Goal: Task Accomplishment & Management: Use online tool/utility

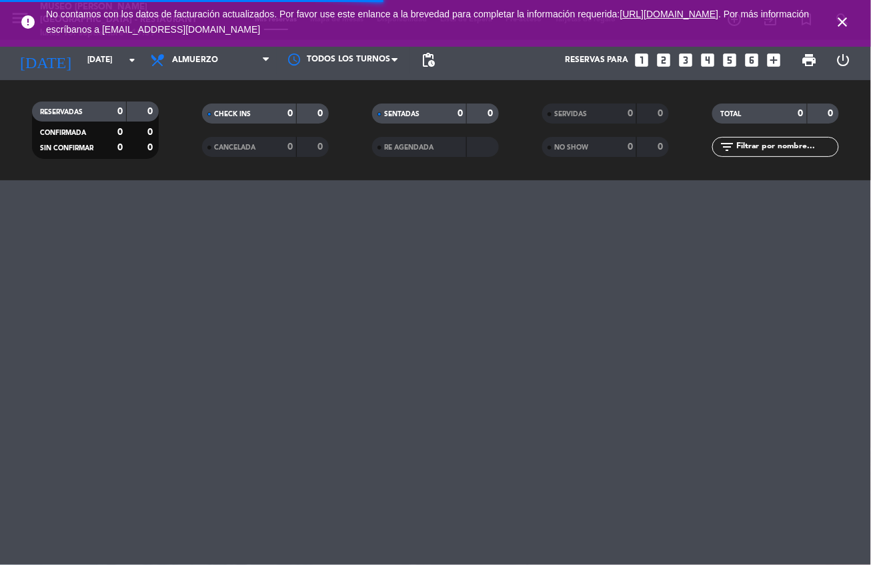
click at [838, 28] on icon "close" at bounding box center [843, 22] width 16 height 16
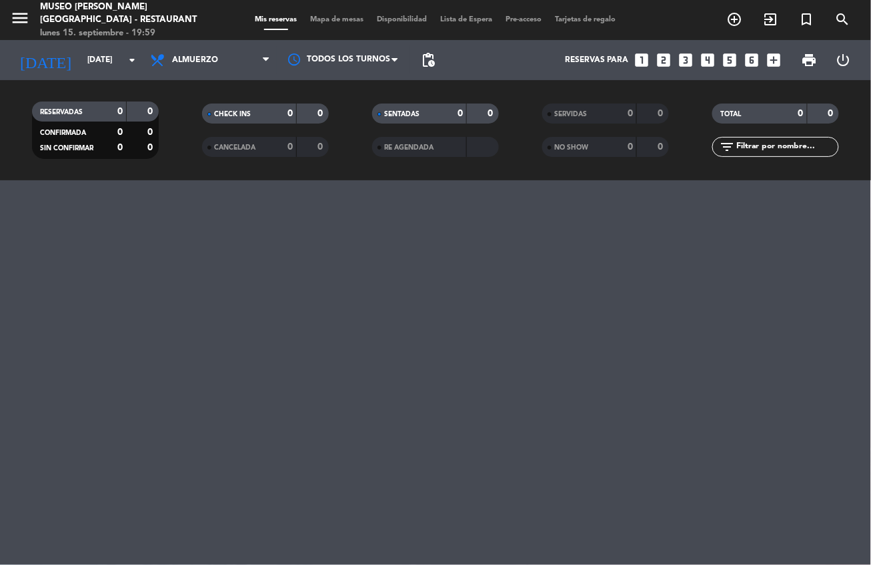
click at [342, 22] on span "Mapa de mesas" at bounding box center [337, 19] width 67 height 7
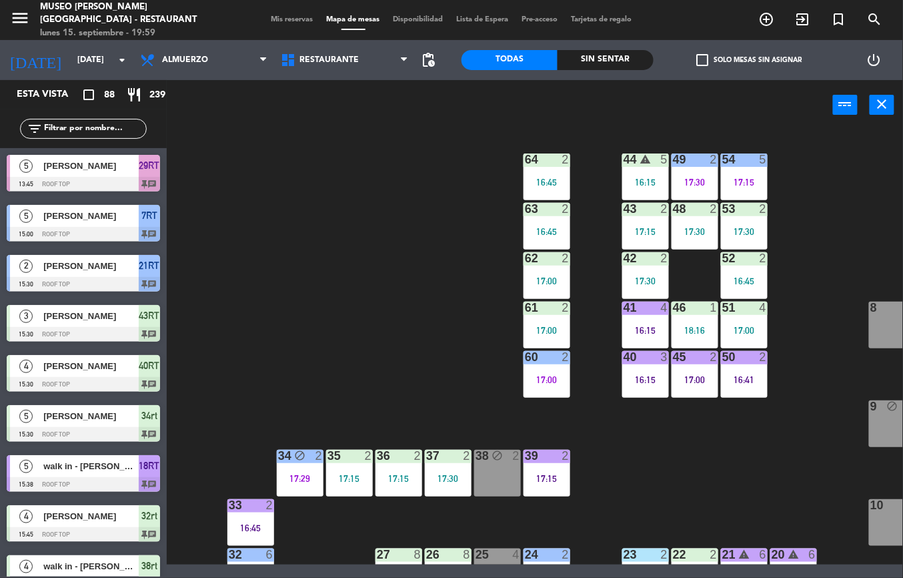
scroll to position [377, 0]
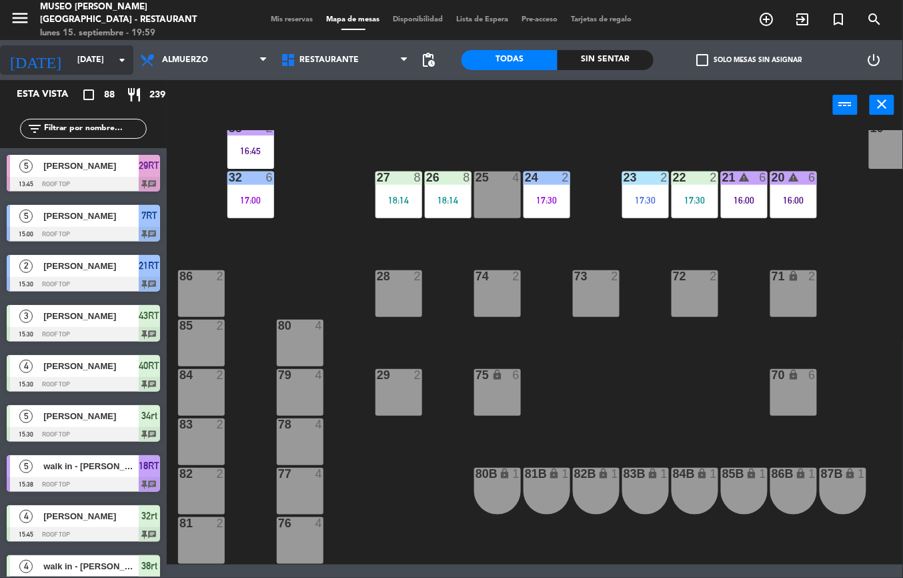
click at [102, 60] on input "[DATE]" at bounding box center [127, 60] width 113 height 23
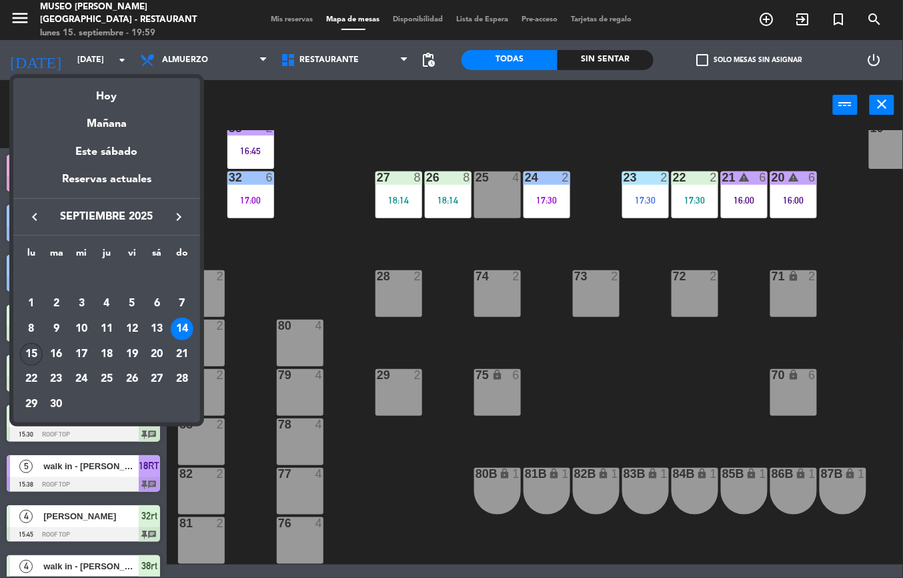
click at [31, 353] on div "15" at bounding box center [31, 354] width 23 height 23
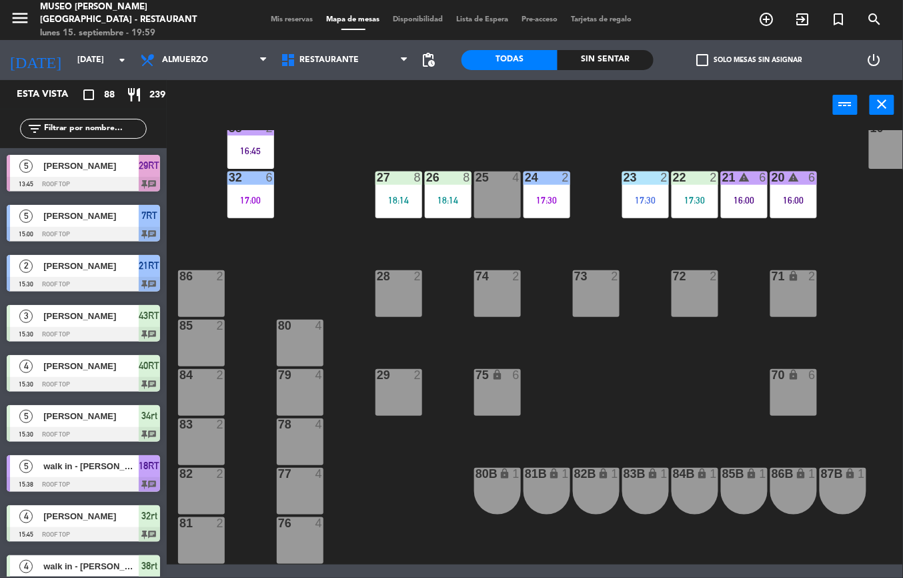
type input "[DATE]"
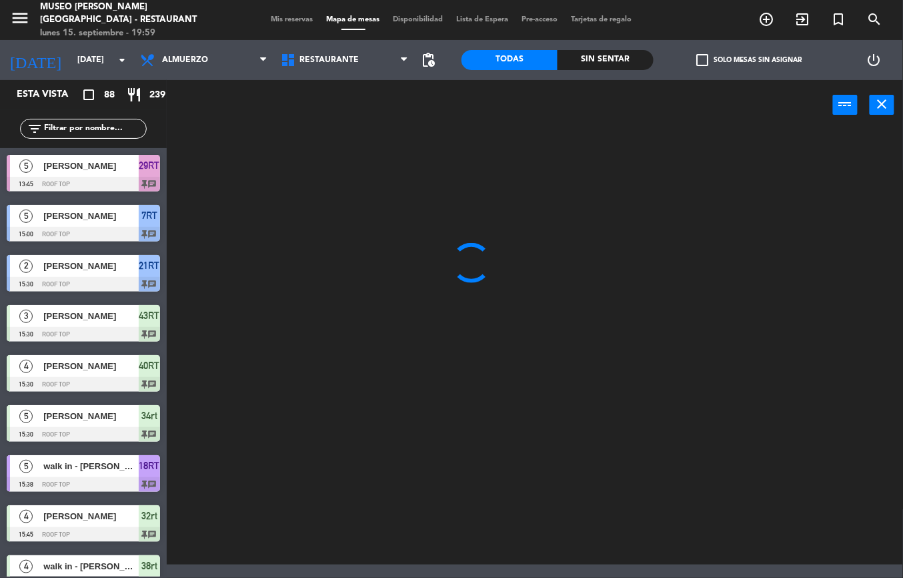
scroll to position [0, 0]
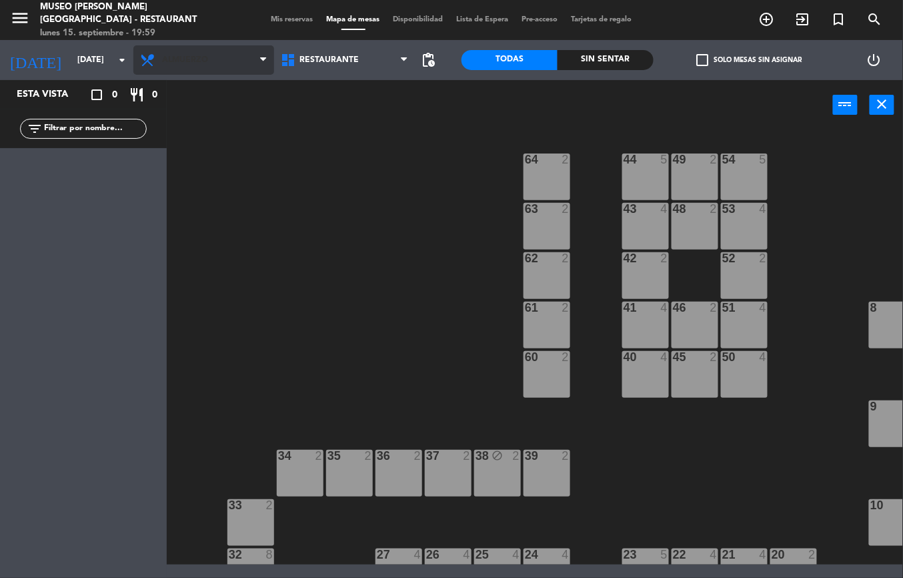
click at [214, 63] on span "Almuerzo" at bounding box center [203, 59] width 141 height 29
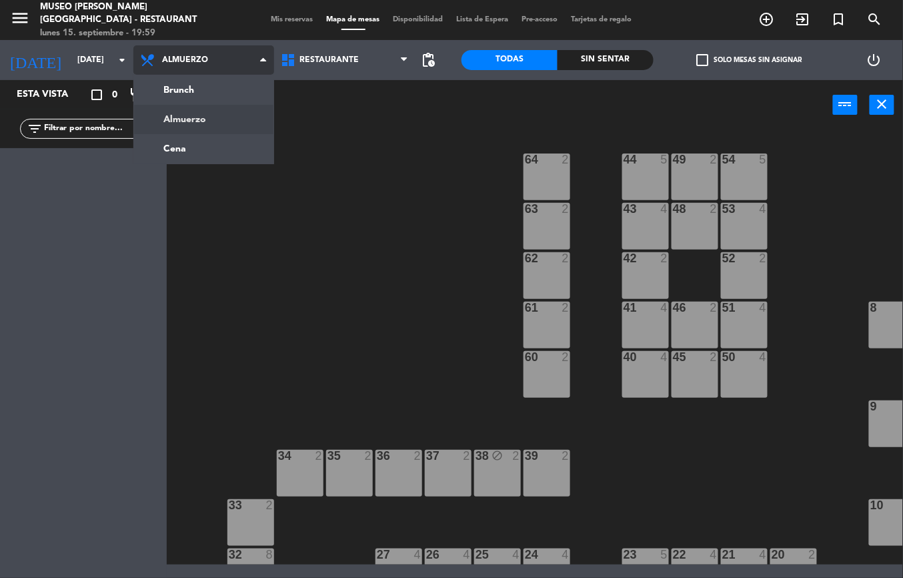
click at [234, 147] on ng-component "menu [GEOGRAPHIC_DATA][PERSON_NAME] - Restaurant [DATE] 15. septiembre - 19:59 …" at bounding box center [451, 282] width 903 height 565
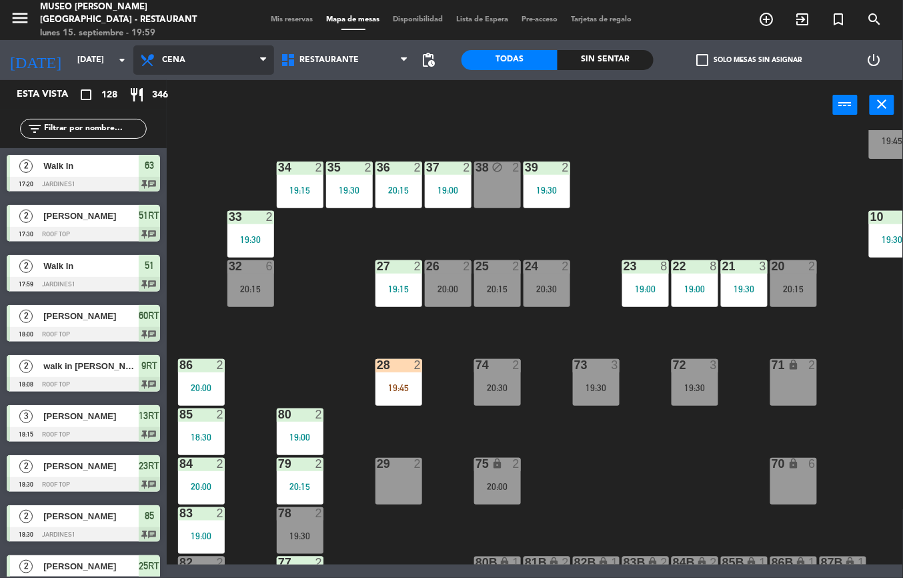
scroll to position [457, 0]
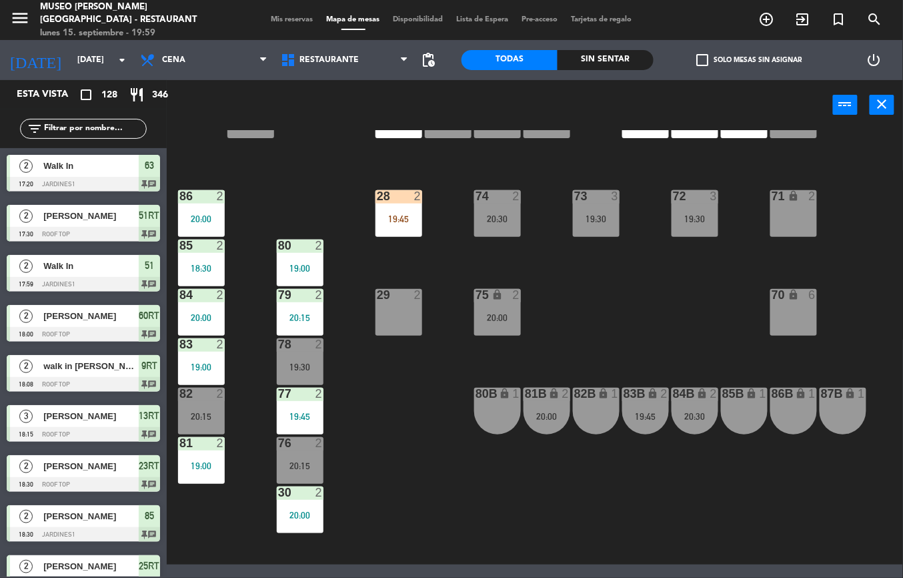
click at [313, 446] on div "2" at bounding box center [323, 443] width 22 height 12
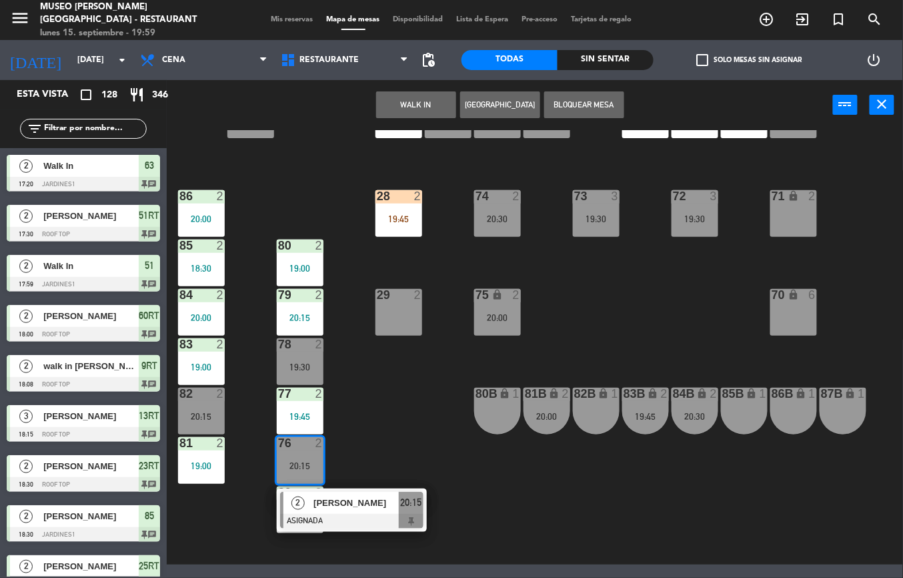
click at [617, 311] on div "44 2 20:15 49 2 20:00 54 2 20:15 64 2 19:45 48 warning 10 19:23 53 warning 10 1…" at bounding box center [539, 347] width 727 height 434
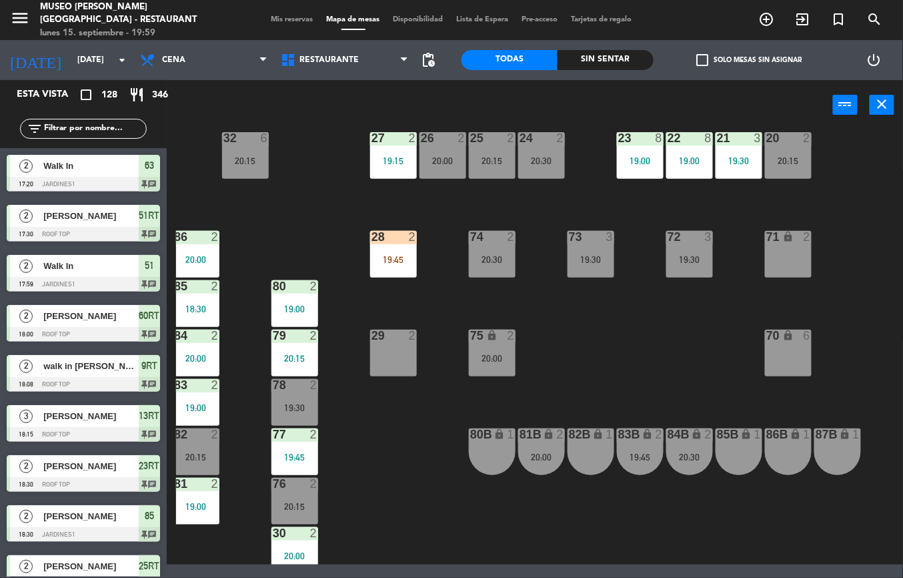
scroll to position [414, 5]
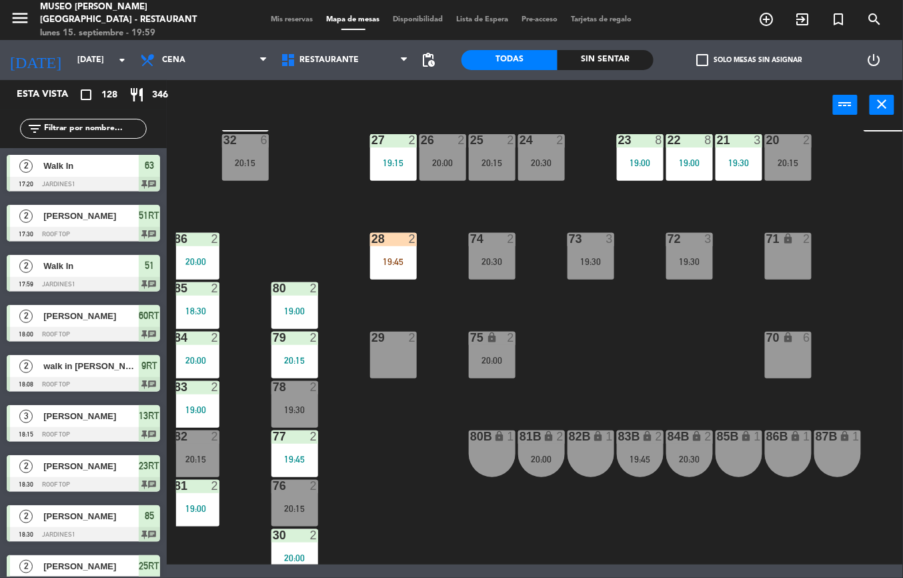
click at [442, 140] on div at bounding box center [443, 140] width 22 height 12
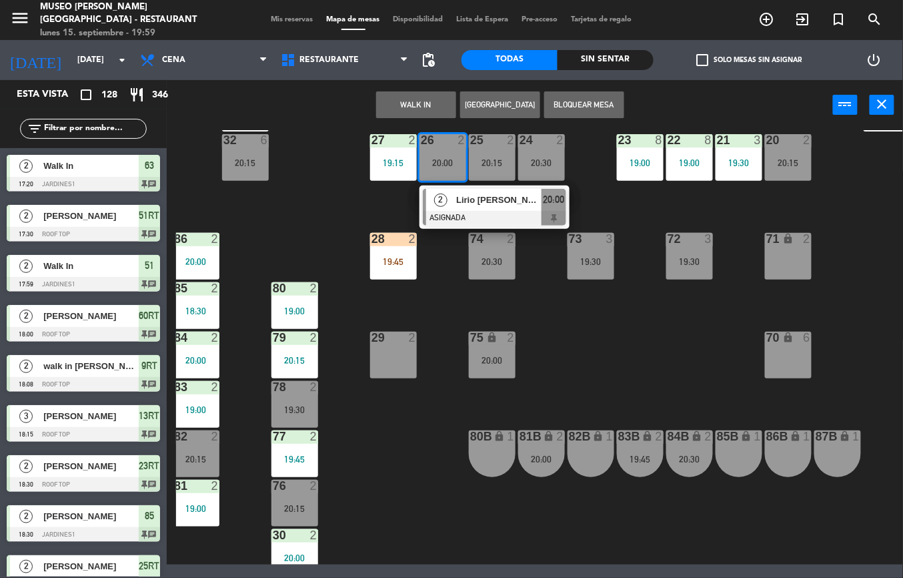
click at [295, 500] on div "76 2 20:15" at bounding box center [295, 503] width 47 height 47
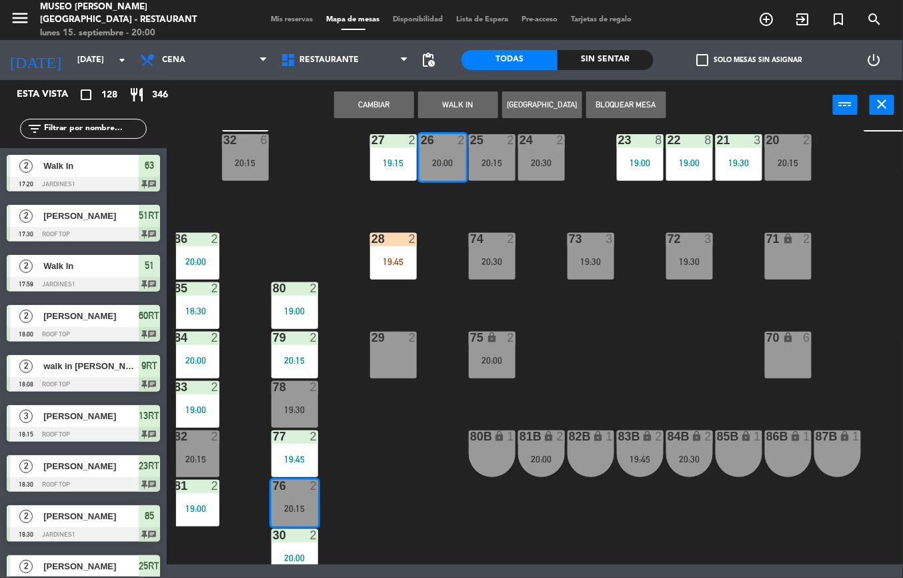
click at [404, 107] on button "Cambiar" at bounding box center [374, 104] width 80 height 27
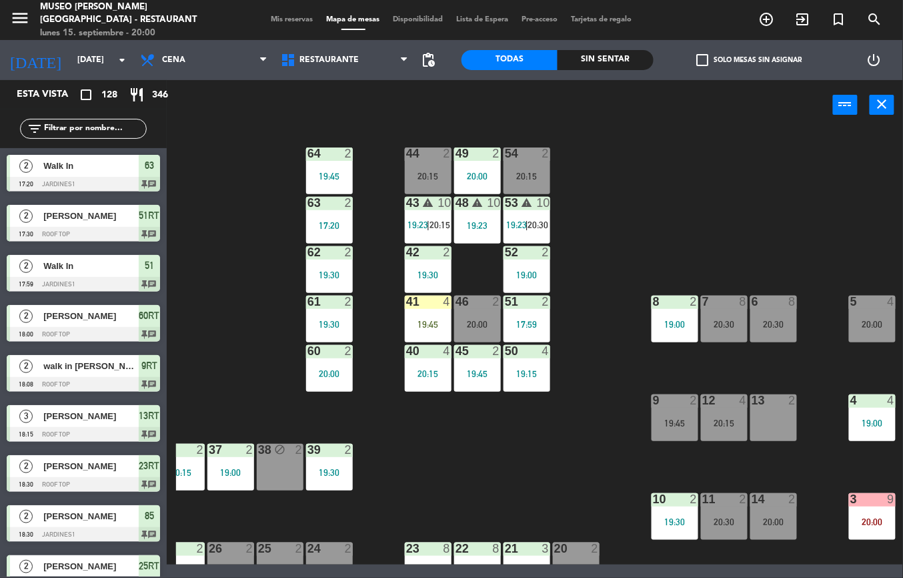
scroll to position [11, 215]
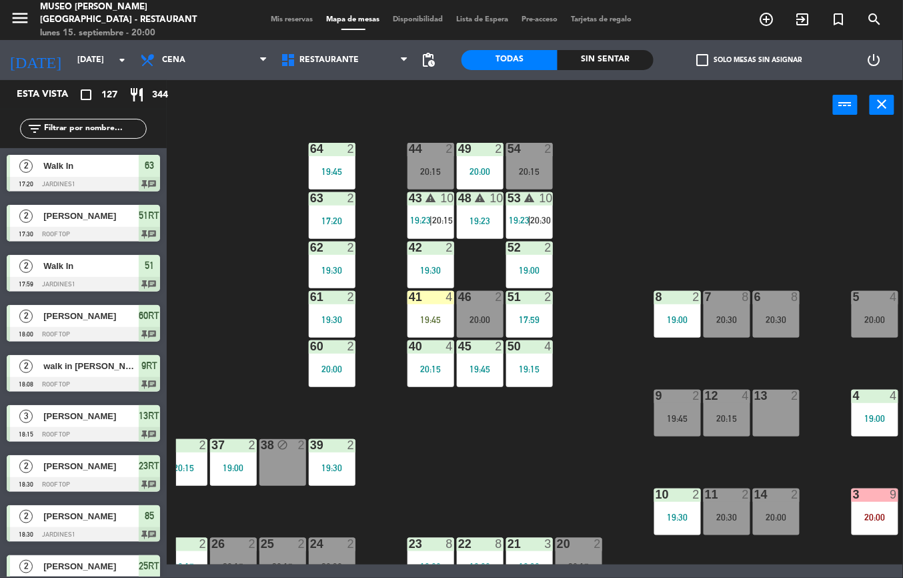
click at [492, 308] on div "44 2 20:15 49 2 20:00 54 2 20:15 64 2 19:45 48 warning 10 19:23 53 warning 10 1…" at bounding box center [539, 347] width 727 height 434
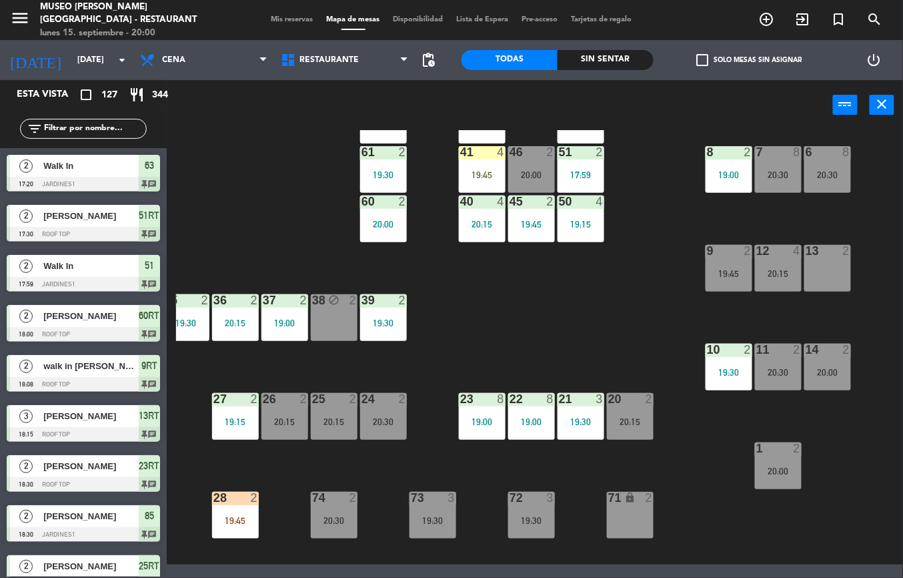
click at [527, 169] on div "20:00" at bounding box center [531, 174] width 47 height 10
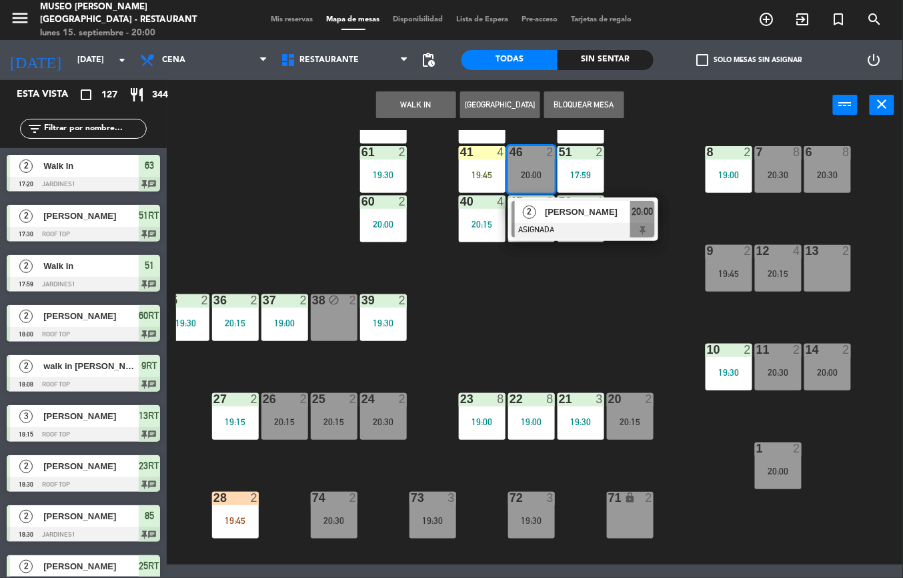
click at [625, 515] on div "71 lock 2" at bounding box center [630, 515] width 47 height 47
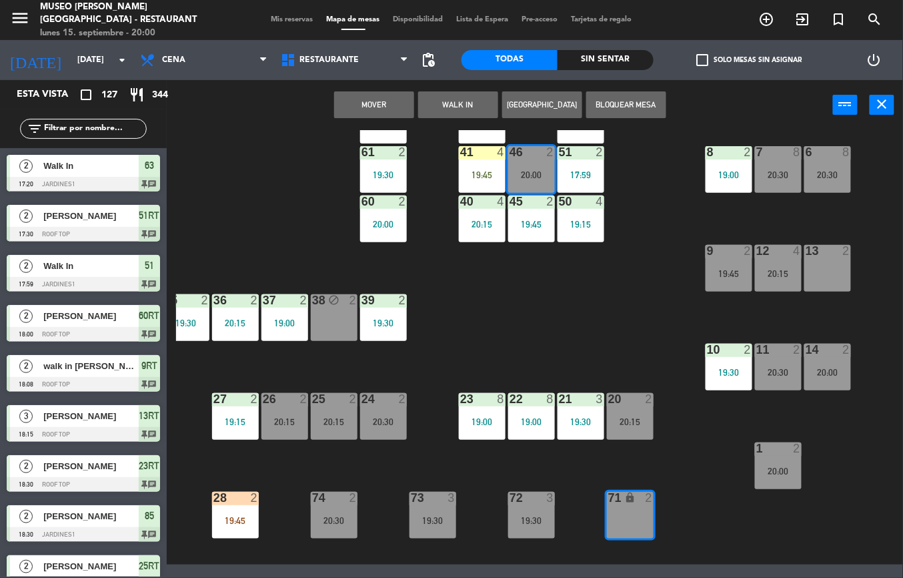
click at [390, 111] on button "Mover" at bounding box center [374, 104] width 80 height 27
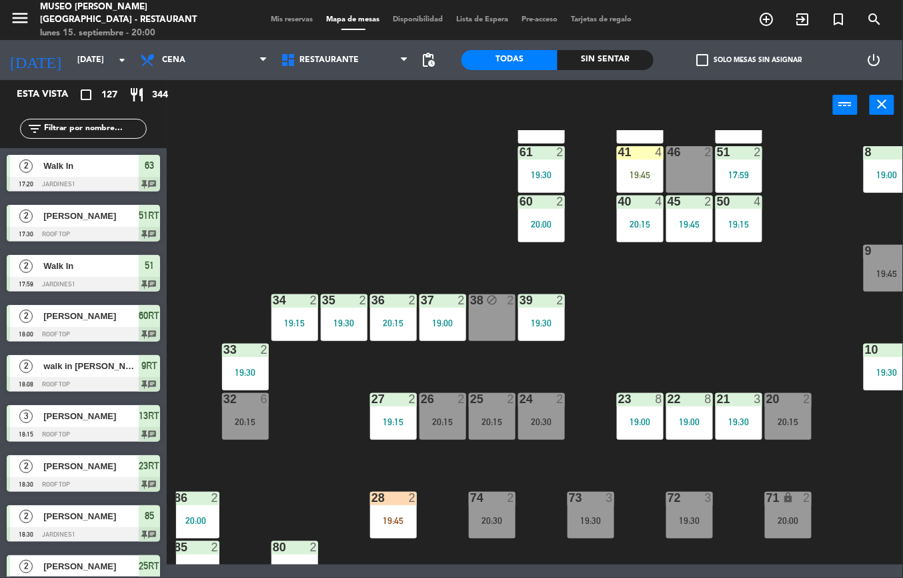
scroll to position [370, 5]
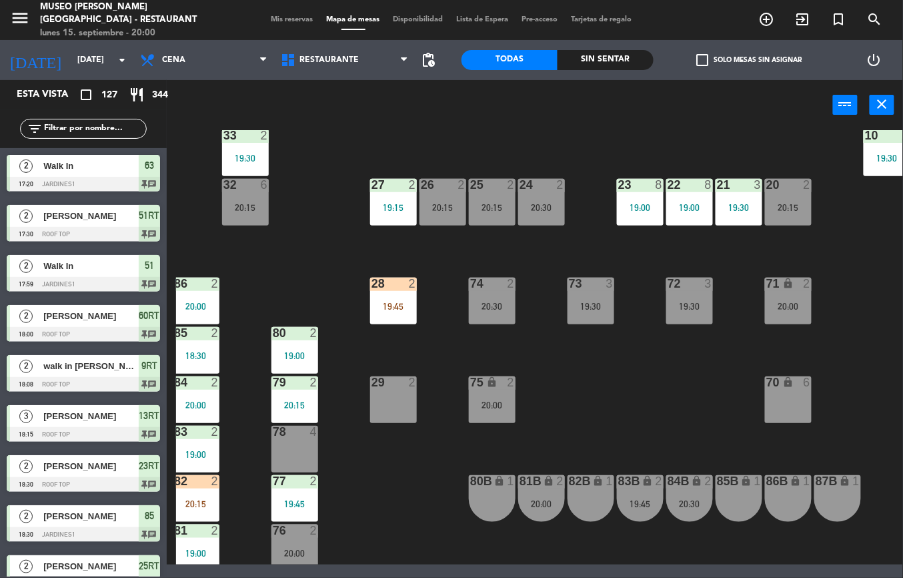
click at [795, 190] on div at bounding box center [788, 185] width 22 height 12
click at [396, 475] on div "44 2 20:15 49 2 20:00 54 2 20:15 64 2 19:45 48 warning 10 19:23 53 warning 10 1…" at bounding box center [539, 347] width 727 height 434
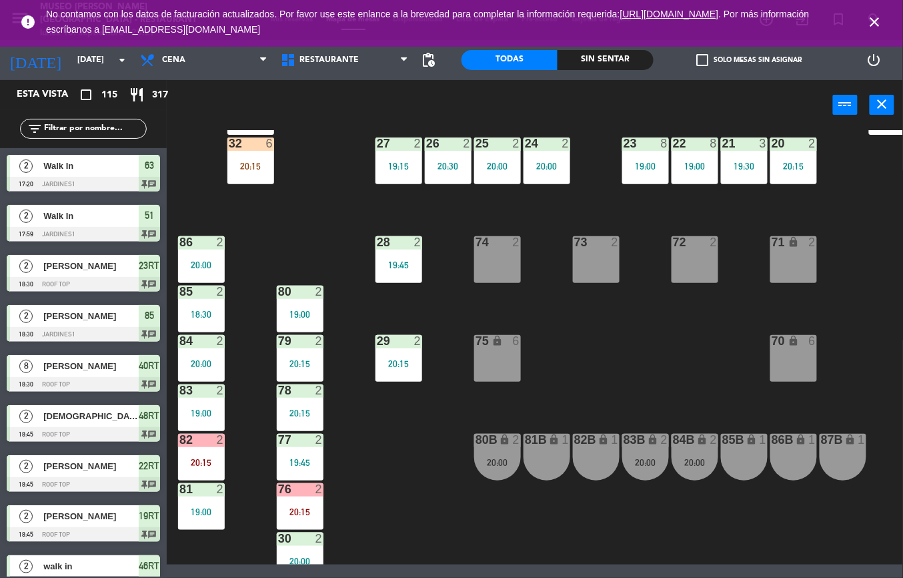
scroll to position [412, 0]
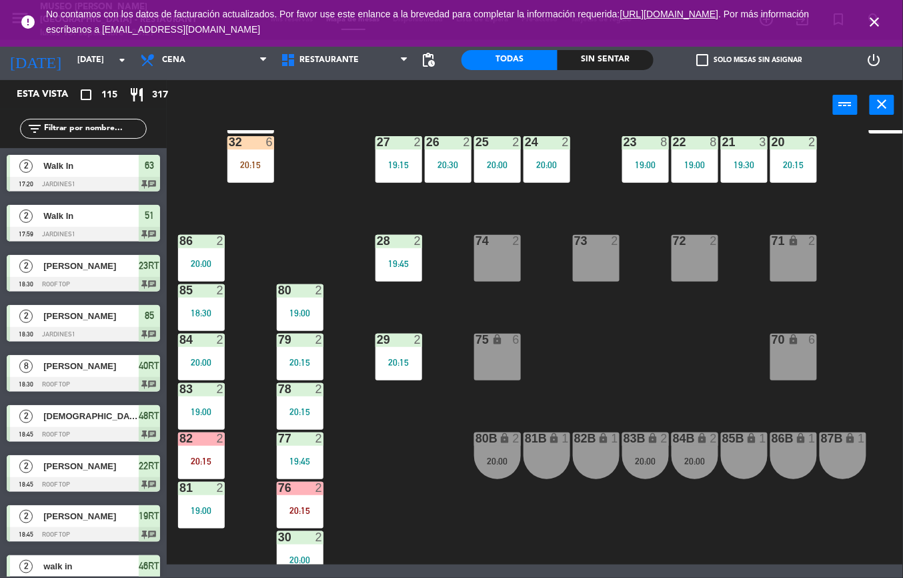
click at [308, 499] on div "76 2 20:15" at bounding box center [300, 505] width 47 height 47
click at [430, 448] on div "44 5 49 2 20:00 54 5 64 2 19:45 48 10 19:23 53 10 19:23 63 2 17:20 43 10 19:23 …" at bounding box center [539, 347] width 727 height 434
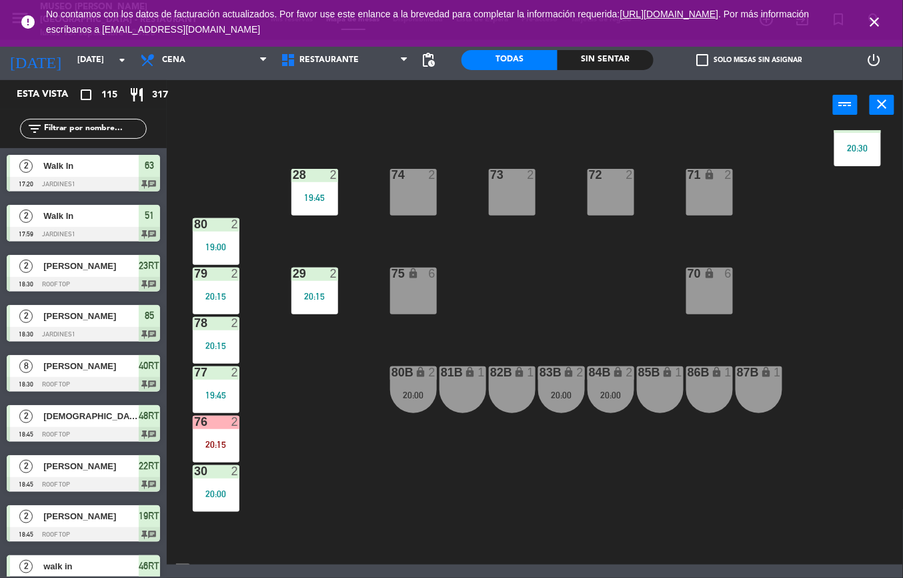
scroll to position [480, 84]
